Goal: Task Accomplishment & Management: Use online tool/utility

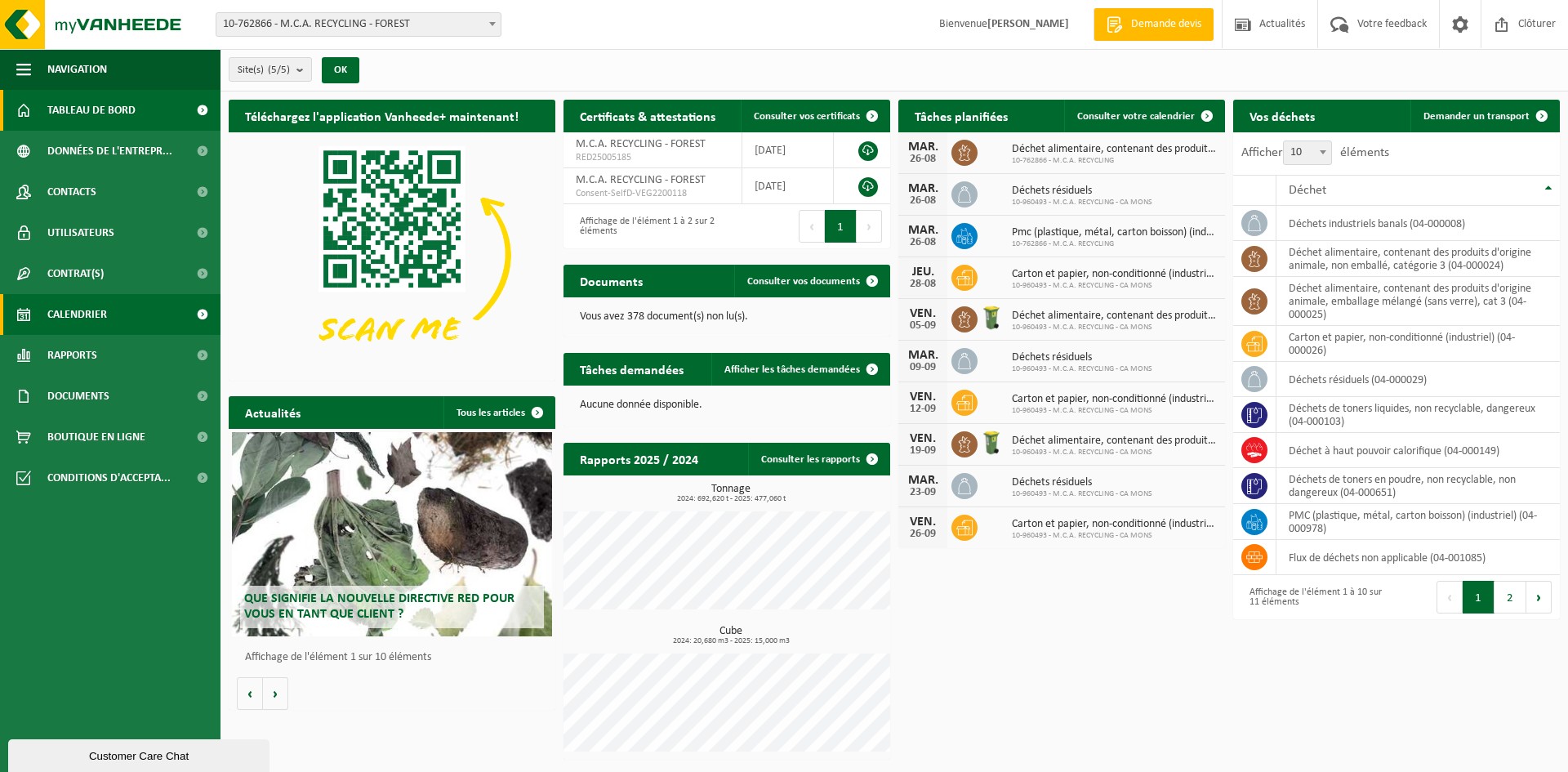
click at [59, 307] on span "Calendrier" at bounding box center [77, 315] width 60 height 41
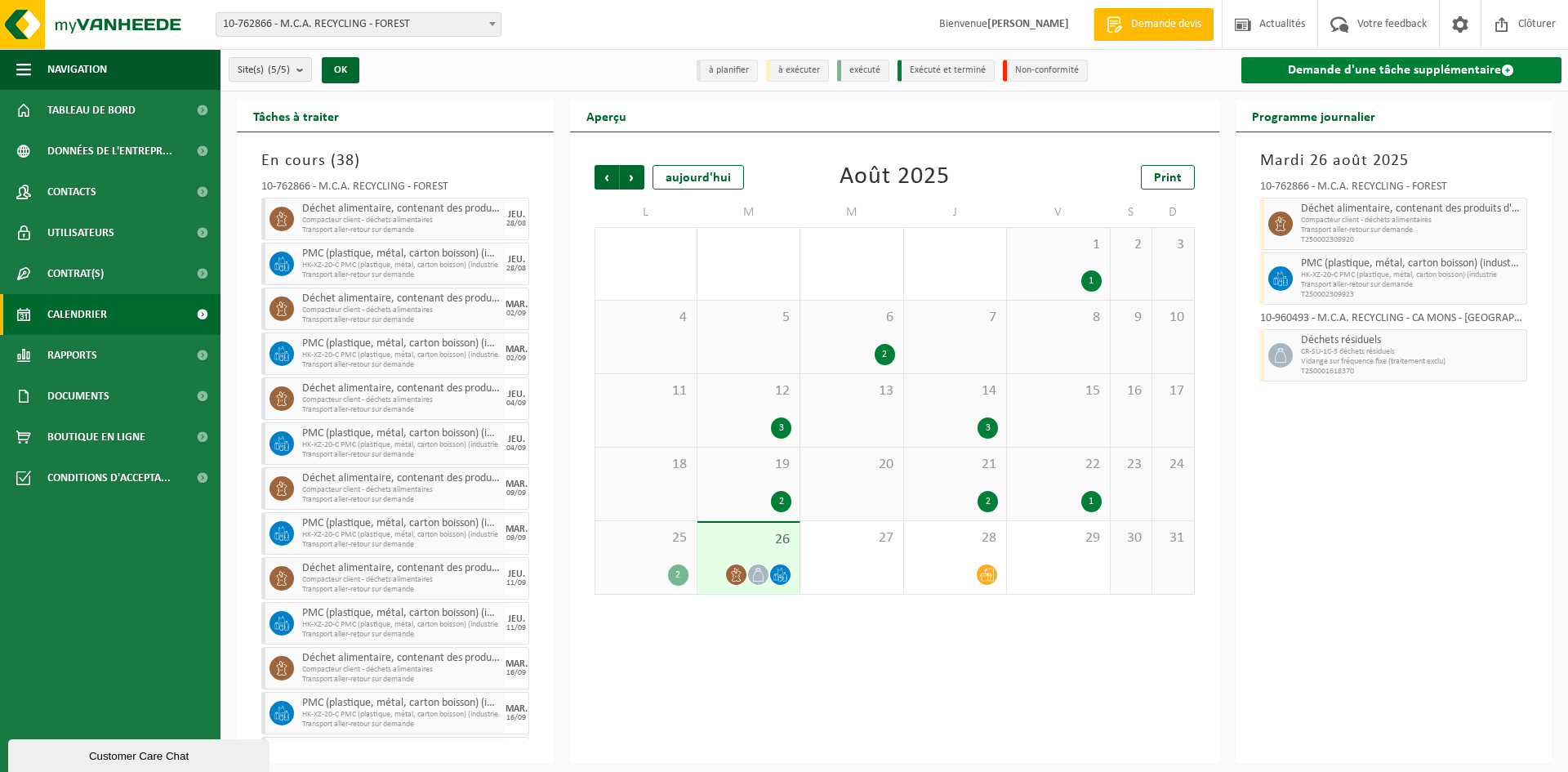
click at [1358, 75] on link "Demande d'une tâche supplémentaire" at bounding box center [1401, 70] width 321 height 26
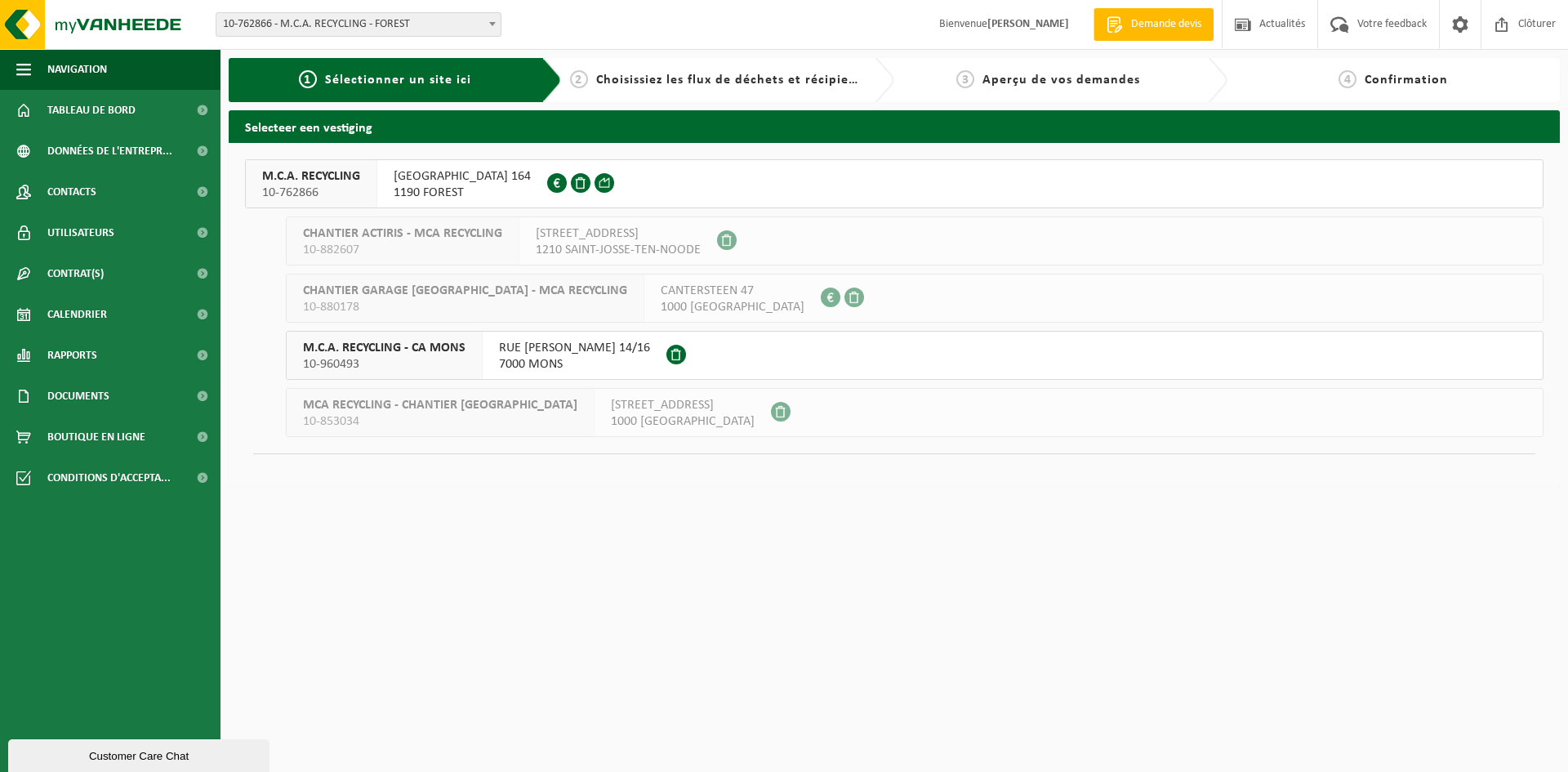
click at [411, 178] on span "RUE SAINT-DENIS 164" at bounding box center [463, 177] width 137 height 16
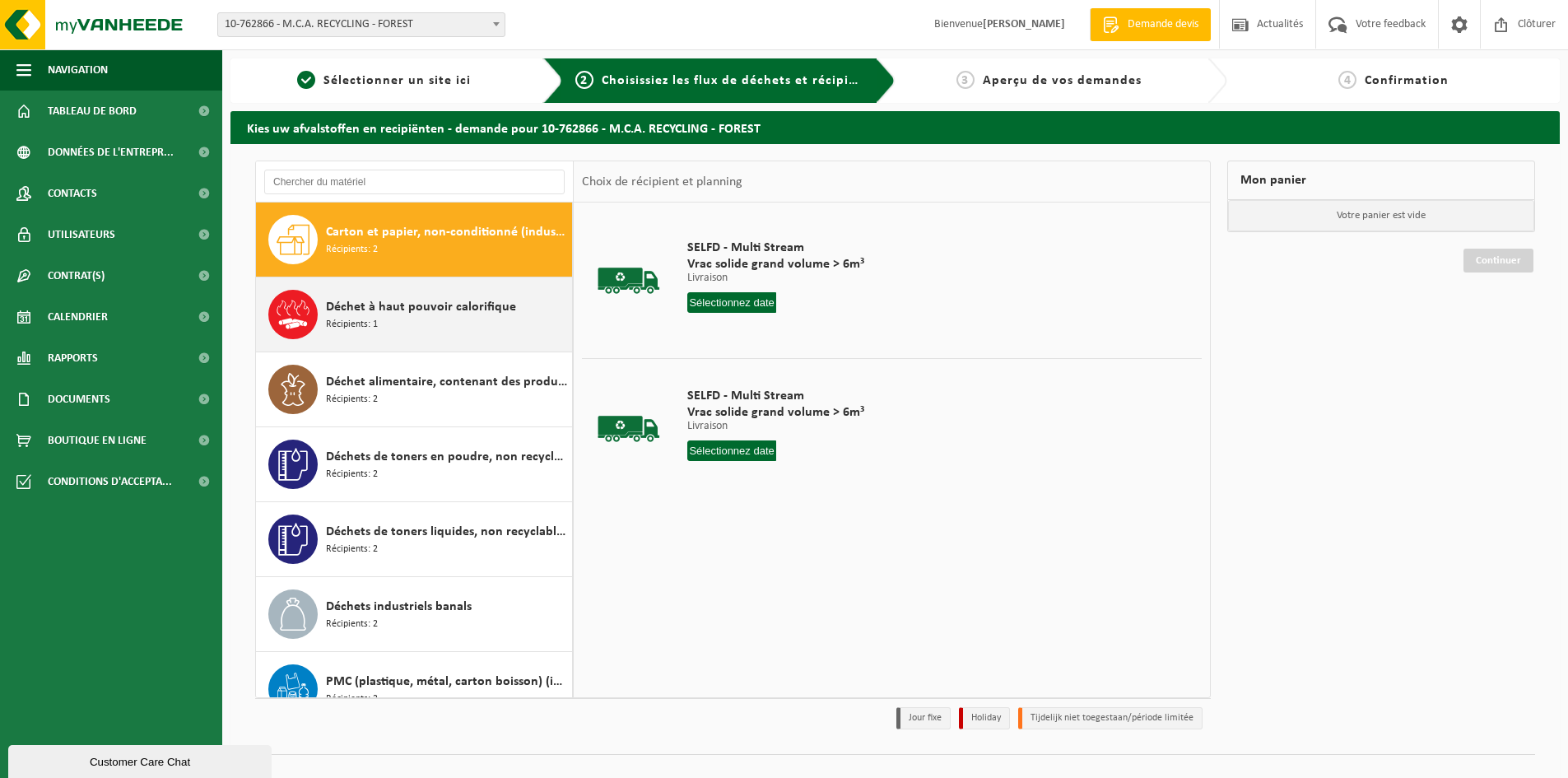
click at [393, 321] on div "Déchet à haut pouvoir calorifique Récipients: 1" at bounding box center [447, 315] width 242 height 49
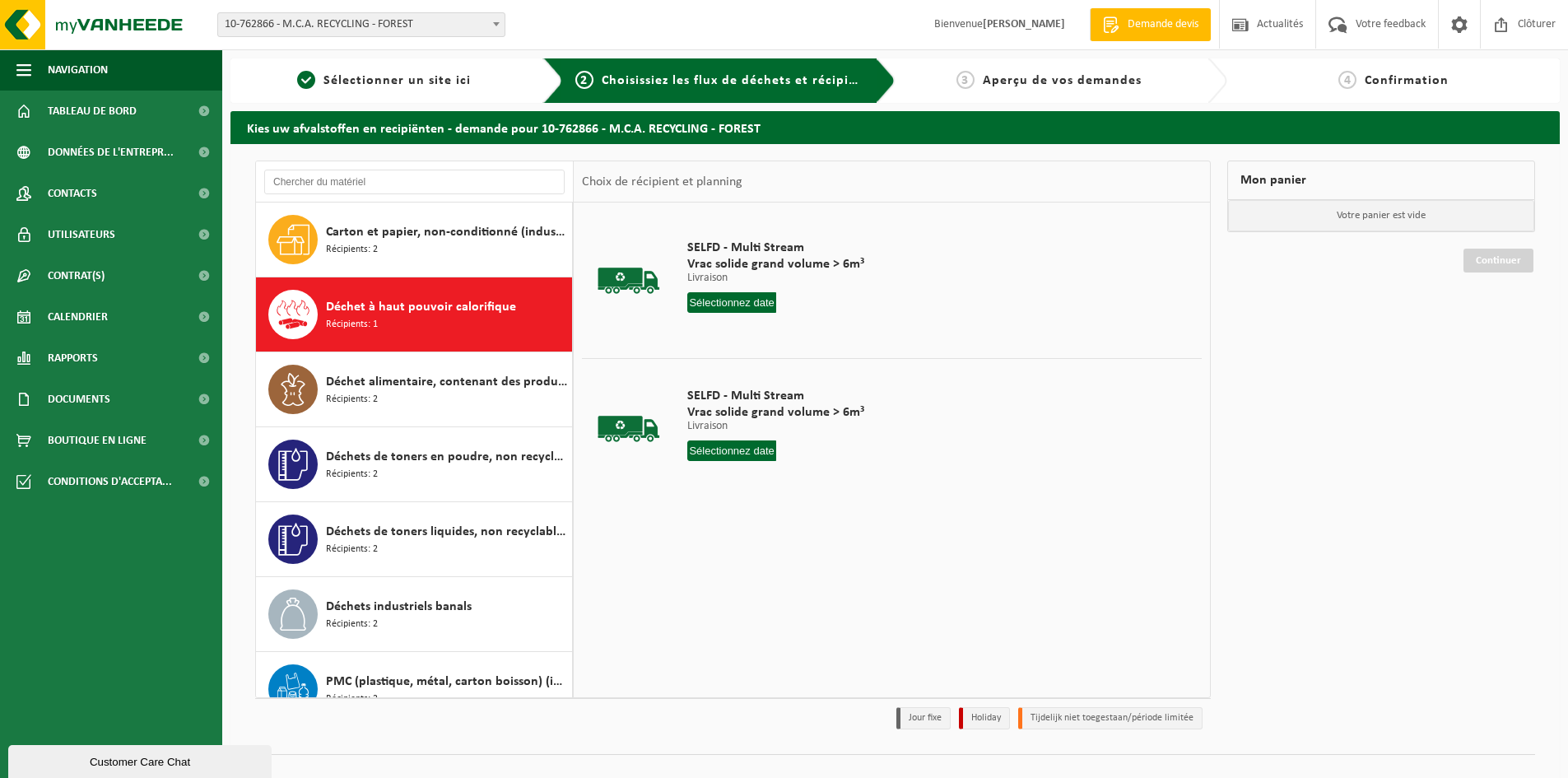
scroll to position [29, 0]
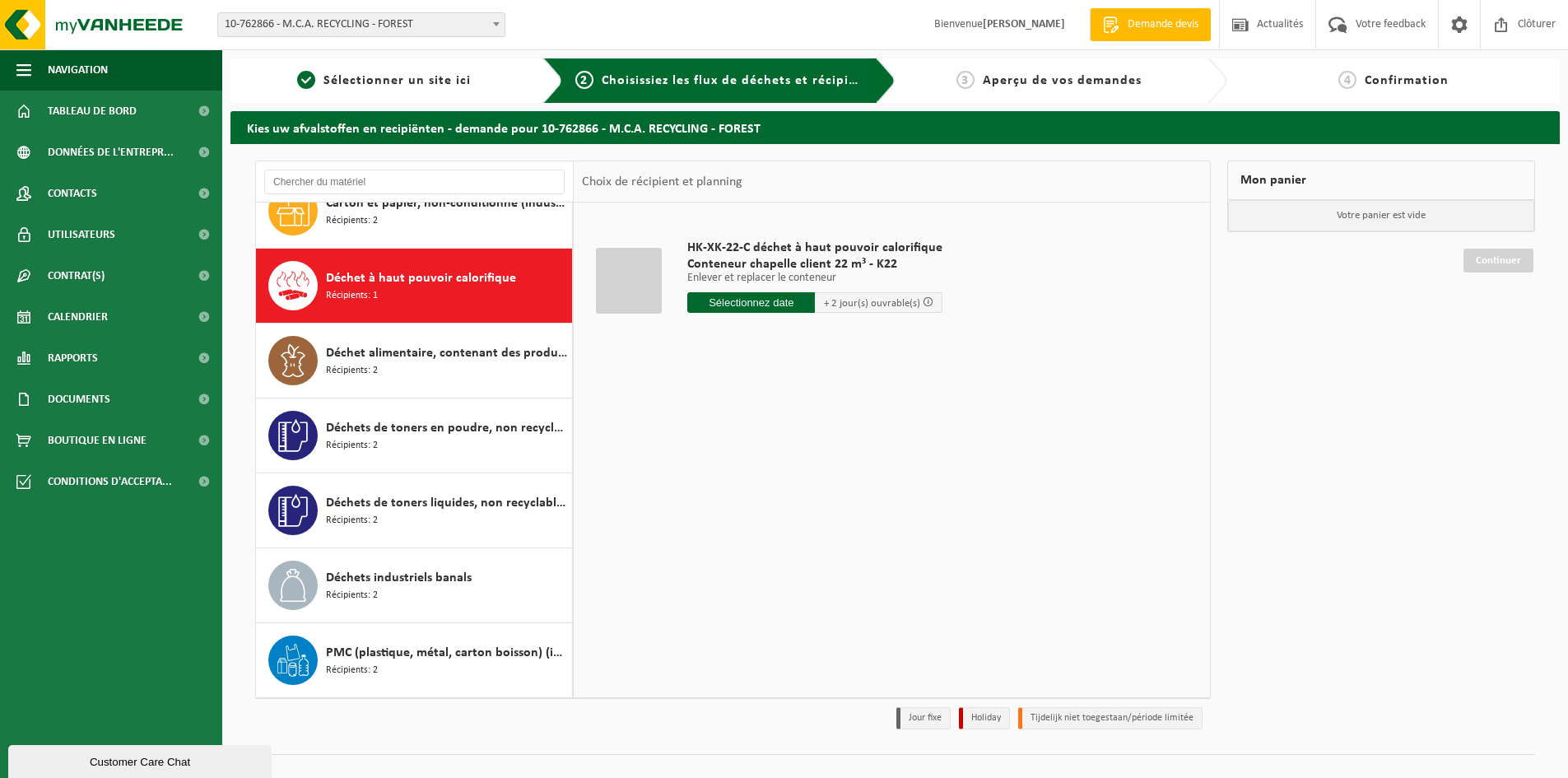
click at [748, 300] on input "text" at bounding box center [751, 302] width 128 height 21
click at [753, 508] on div "27" at bounding box center [761, 501] width 29 height 26
type input "à partir de 2025-08-27"
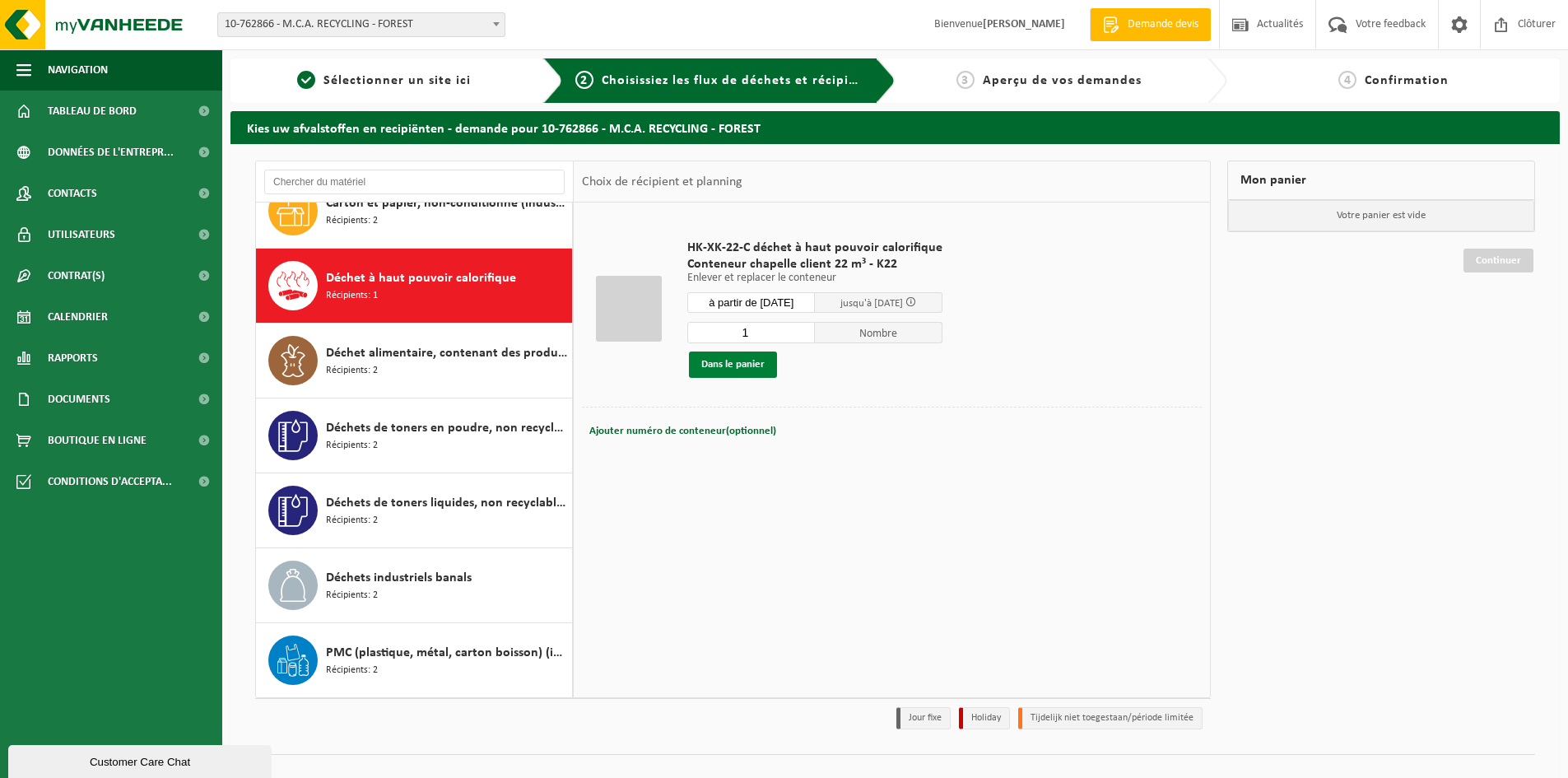
click at [740, 358] on button "Dans le panier" at bounding box center [733, 365] width 88 height 26
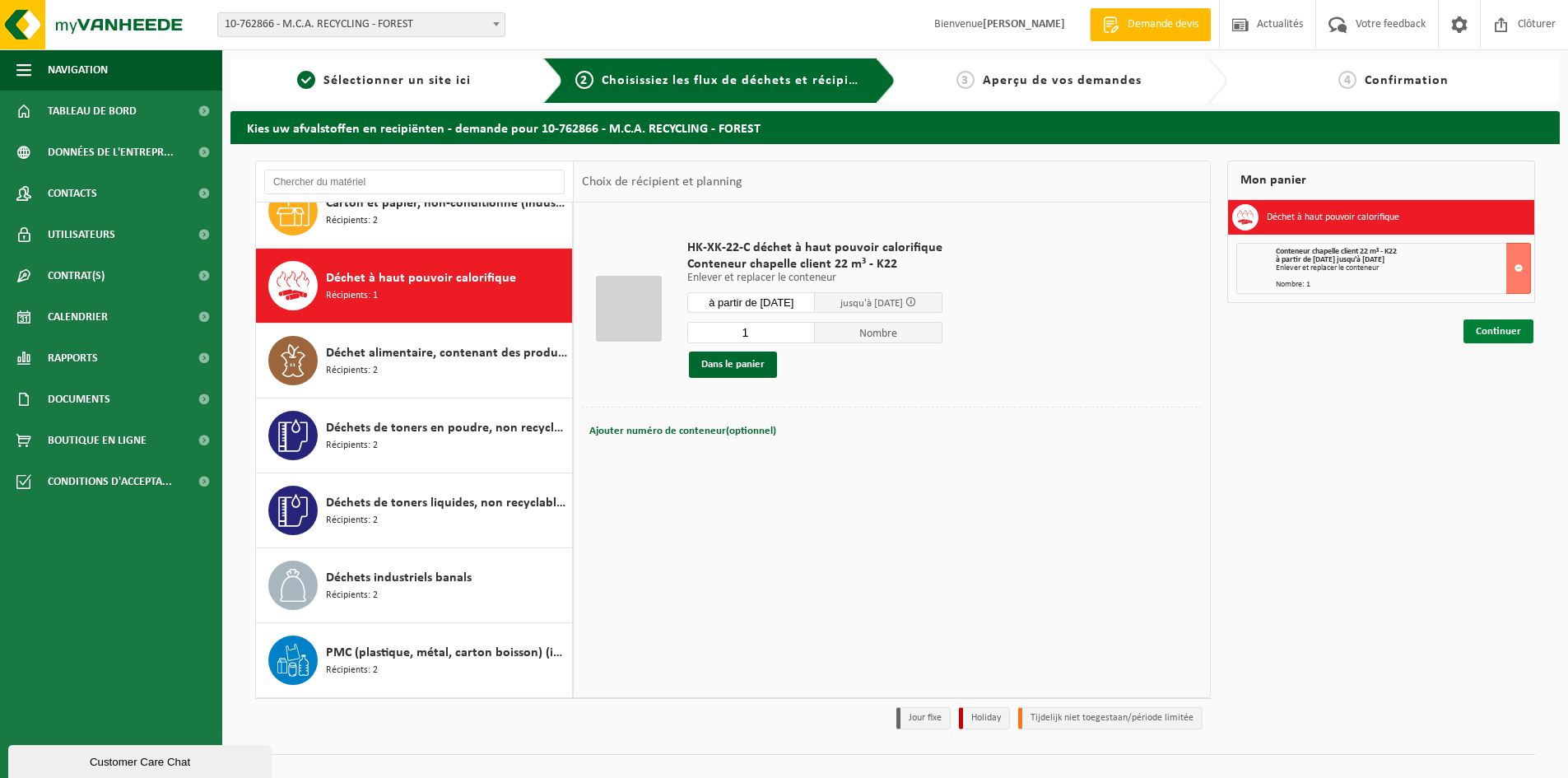
click at [1492, 329] on link "Continuer" at bounding box center [1498, 331] width 70 height 24
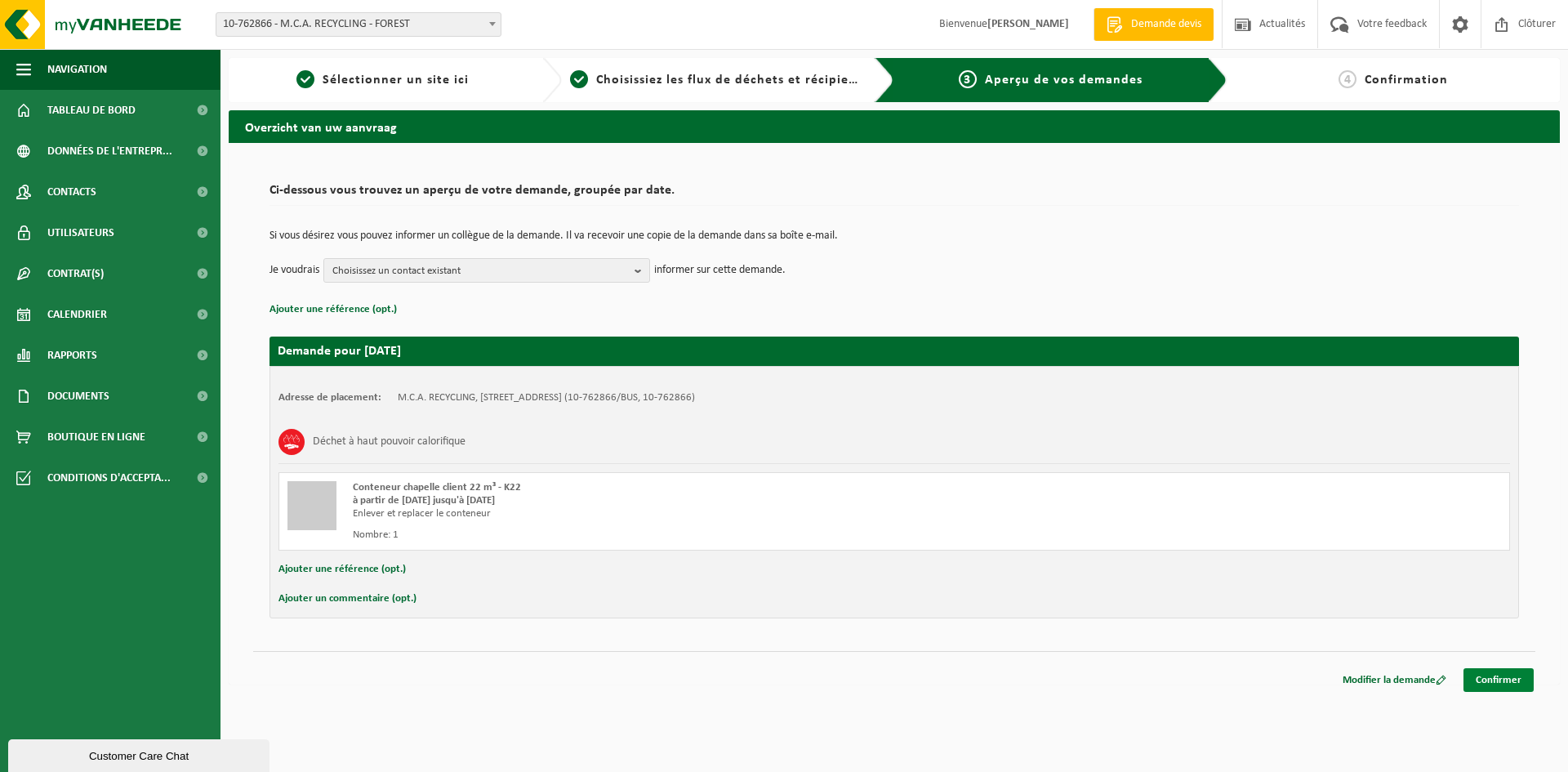
click at [1511, 685] on link "Confirmer" at bounding box center [1499, 680] width 70 height 24
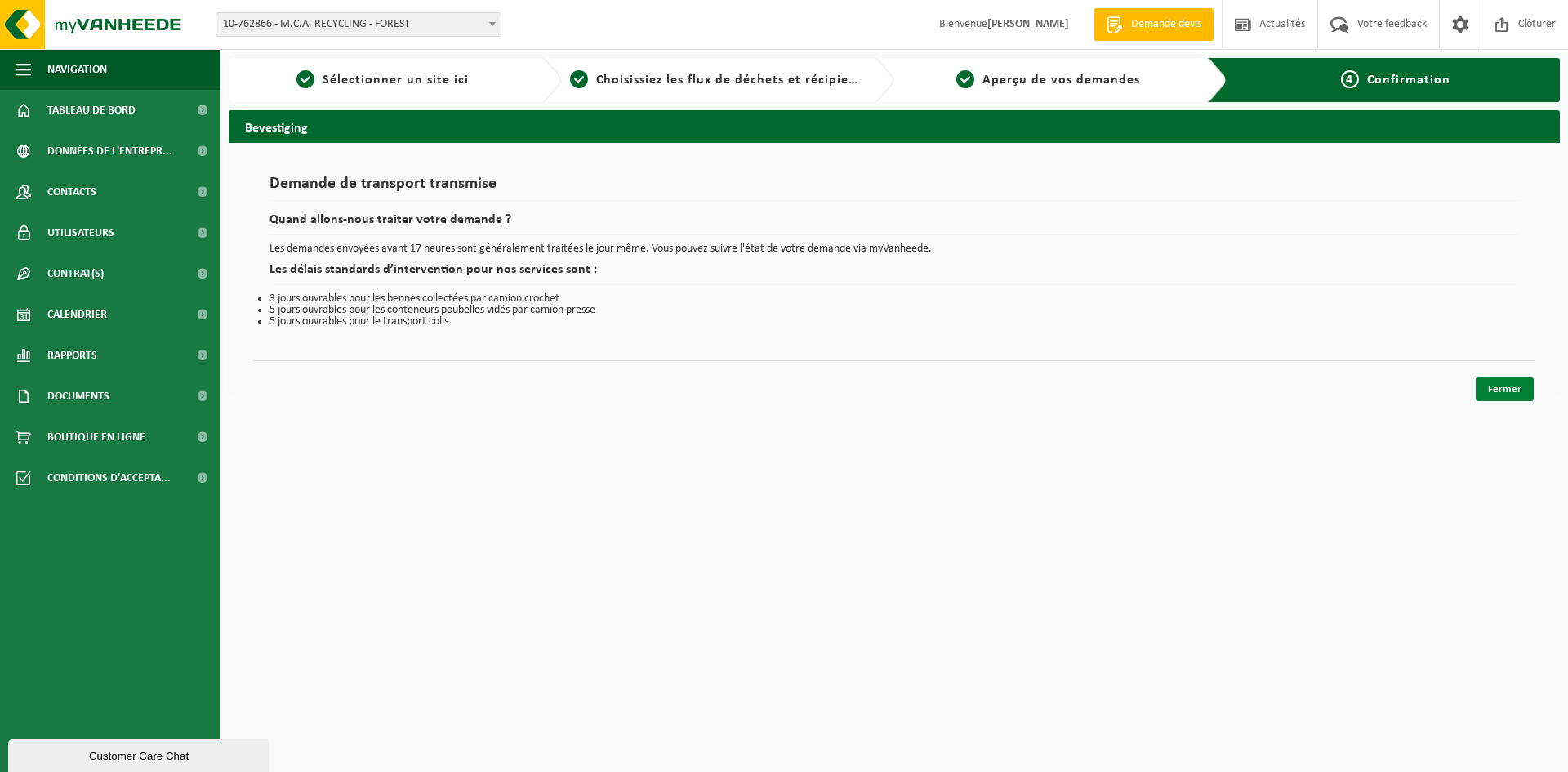
click at [1507, 384] on link "Fermer" at bounding box center [1504, 389] width 58 height 24
